Goal: Find specific page/section

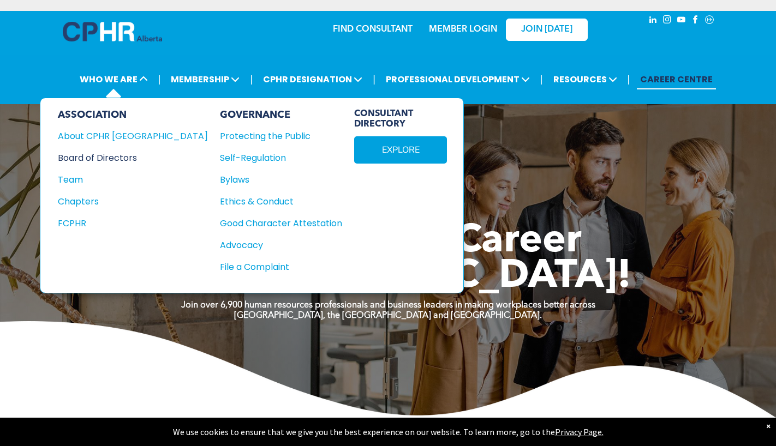
click at [93, 164] on div "Board of Directors" at bounding box center [125, 158] width 135 height 14
